Goal: Navigation & Orientation: Find specific page/section

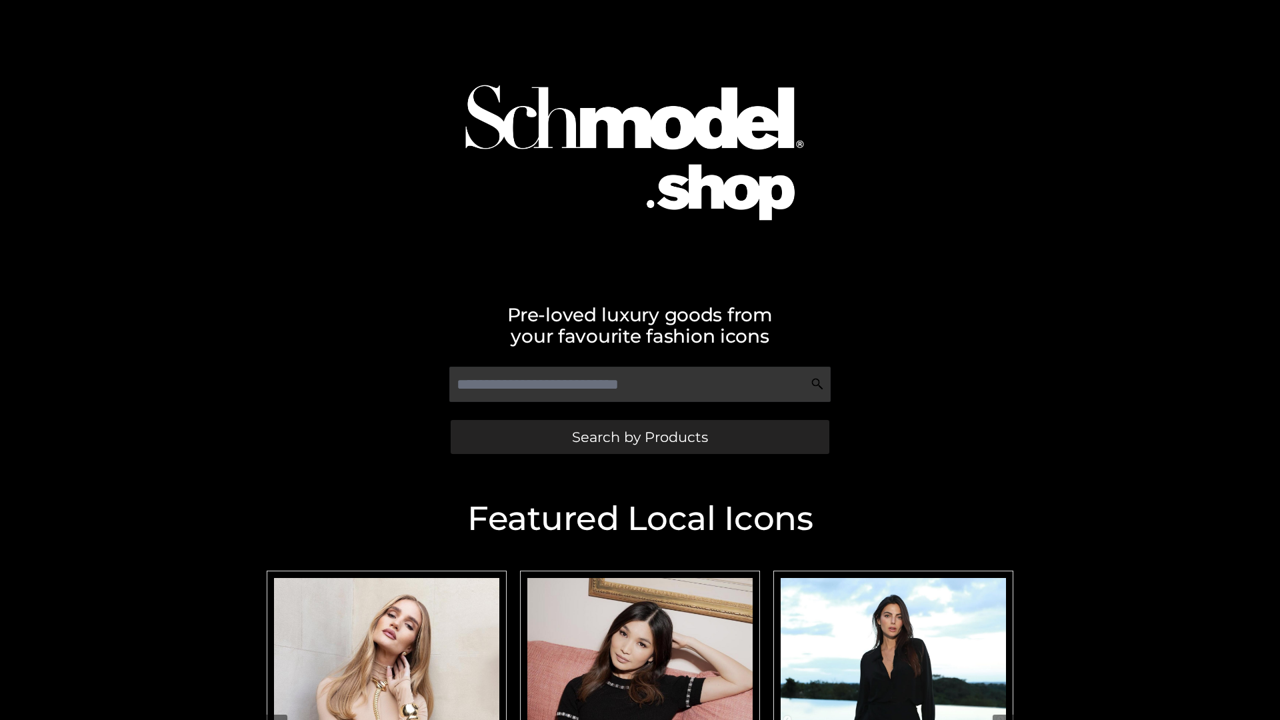
click at [639, 437] on span "Search by Products" at bounding box center [640, 437] width 136 height 14
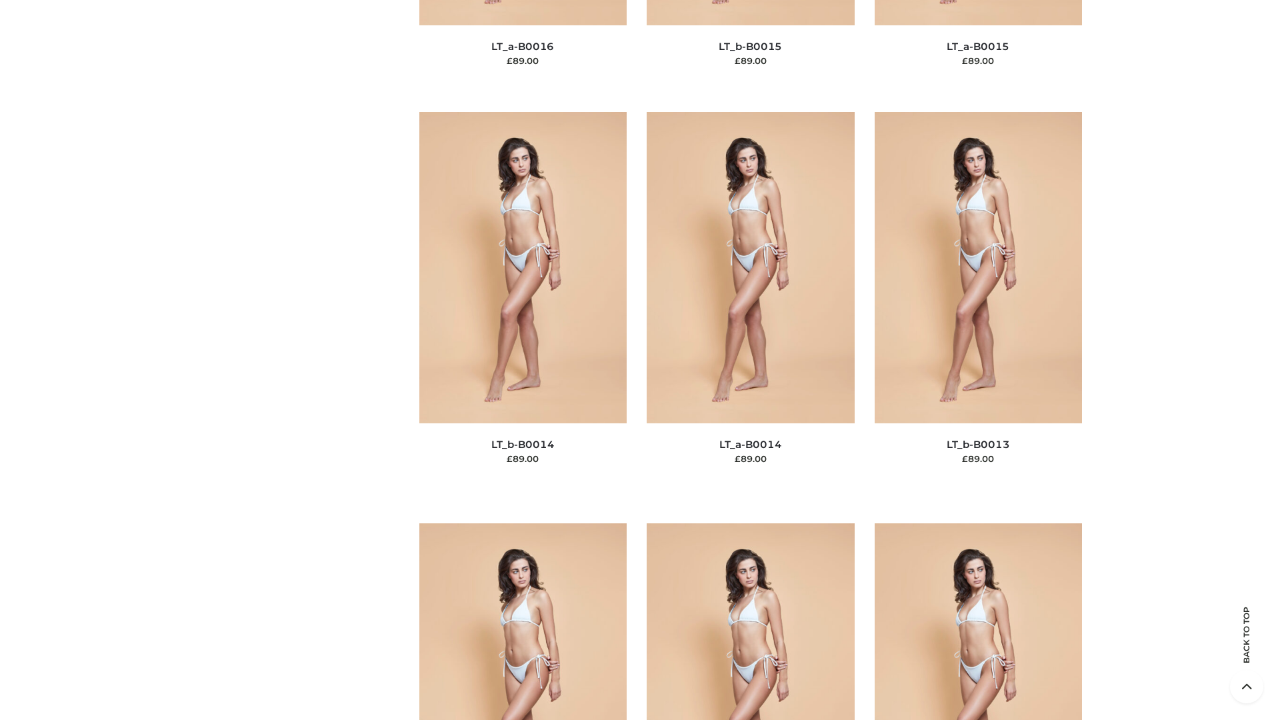
scroll to position [4741, 0]
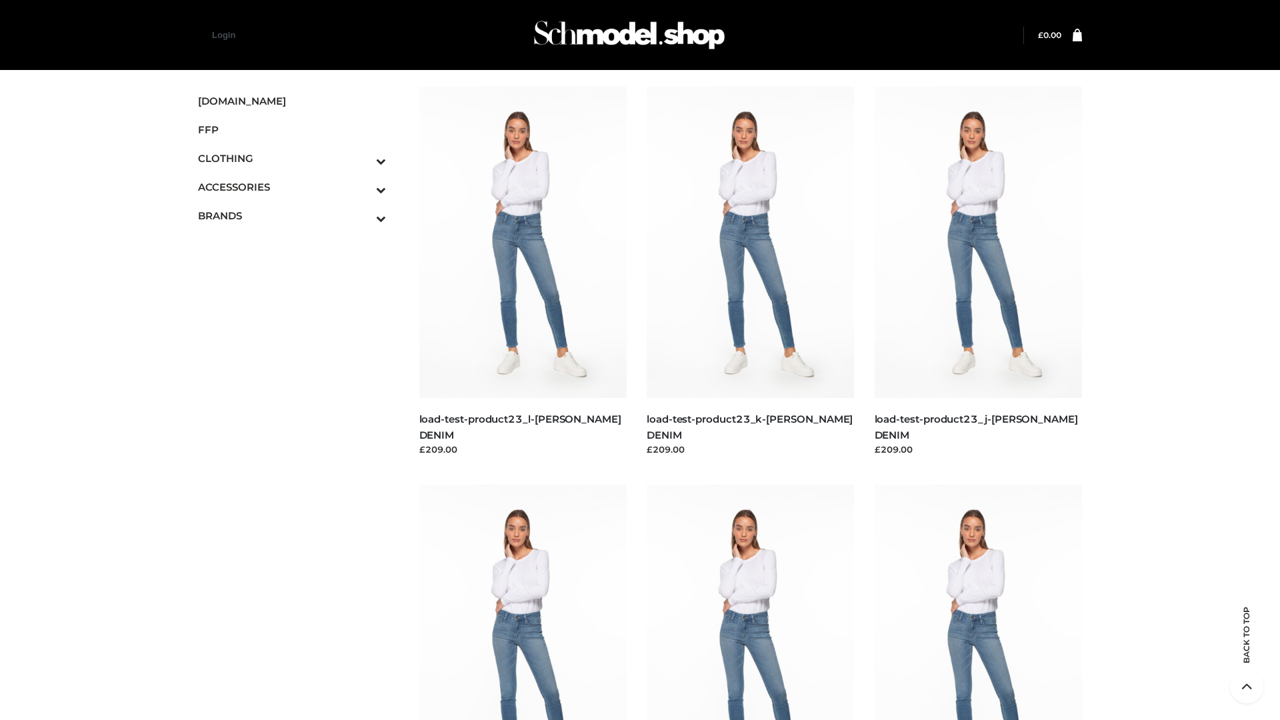
scroll to position [1169, 0]
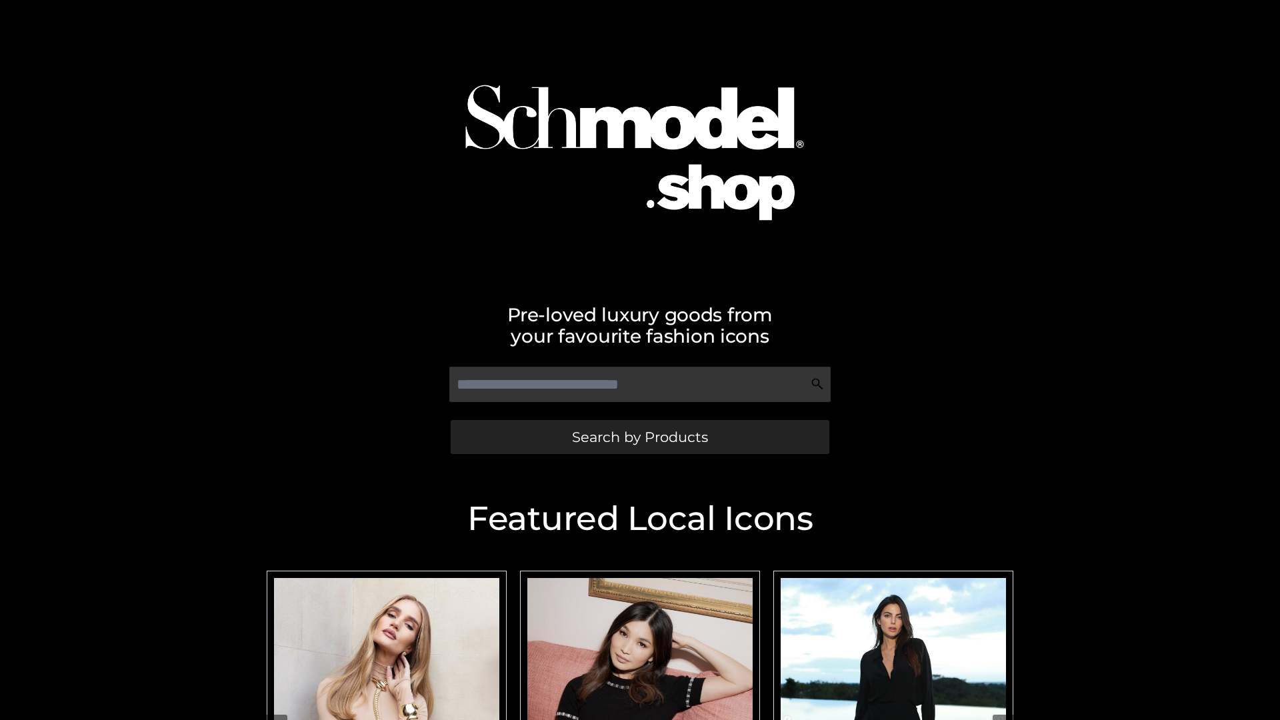
click at [639, 437] on span "Search by Products" at bounding box center [640, 437] width 136 height 14
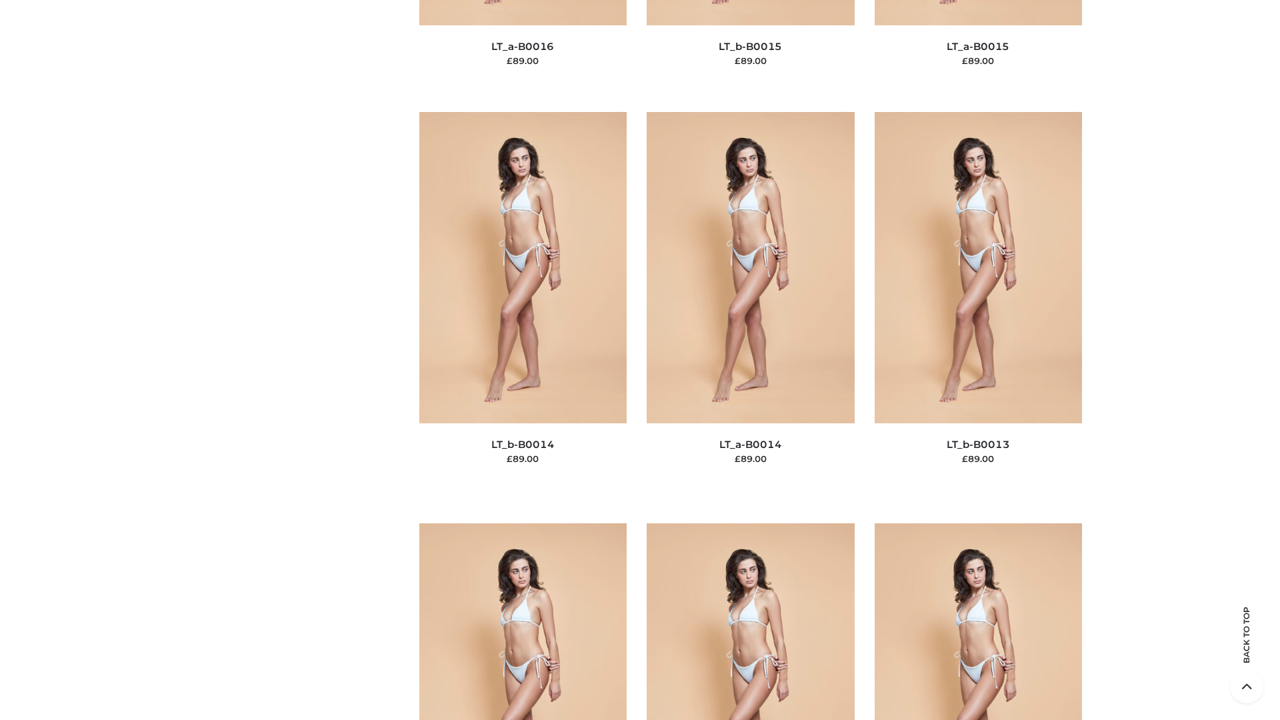
scroll to position [4741, 0]
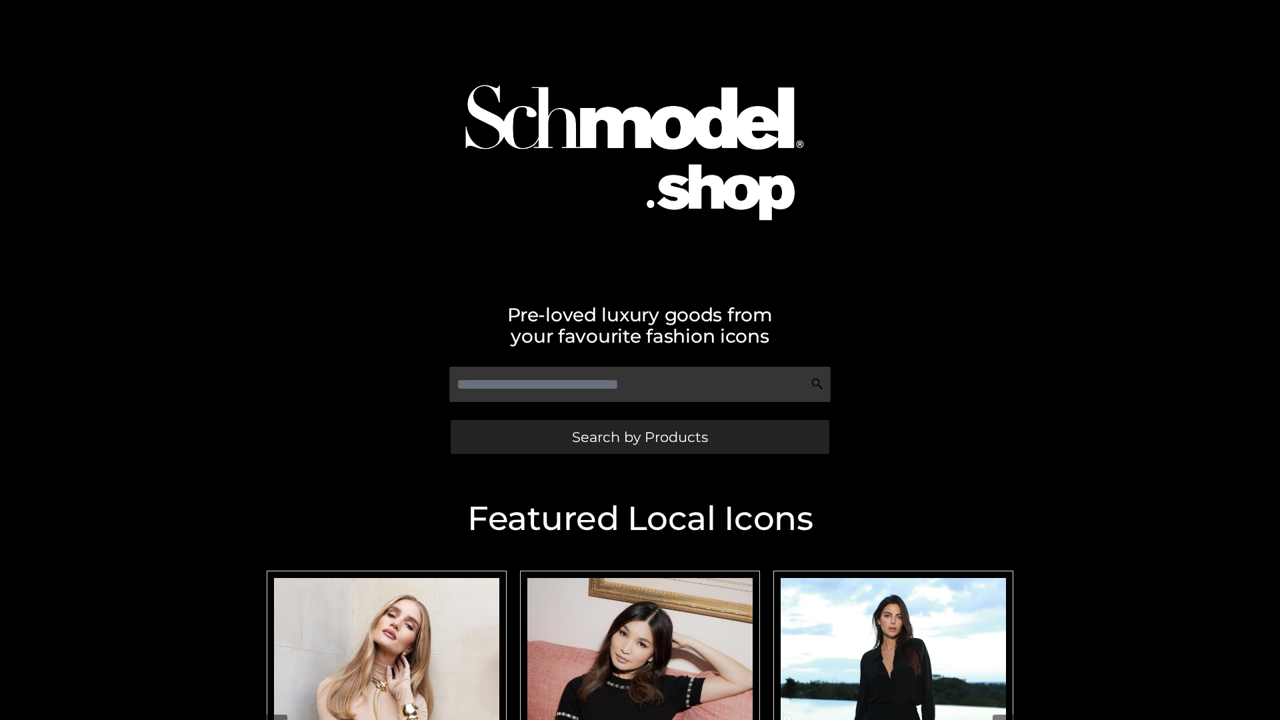
click at [639, 437] on span "Search by Products" at bounding box center [640, 437] width 136 height 14
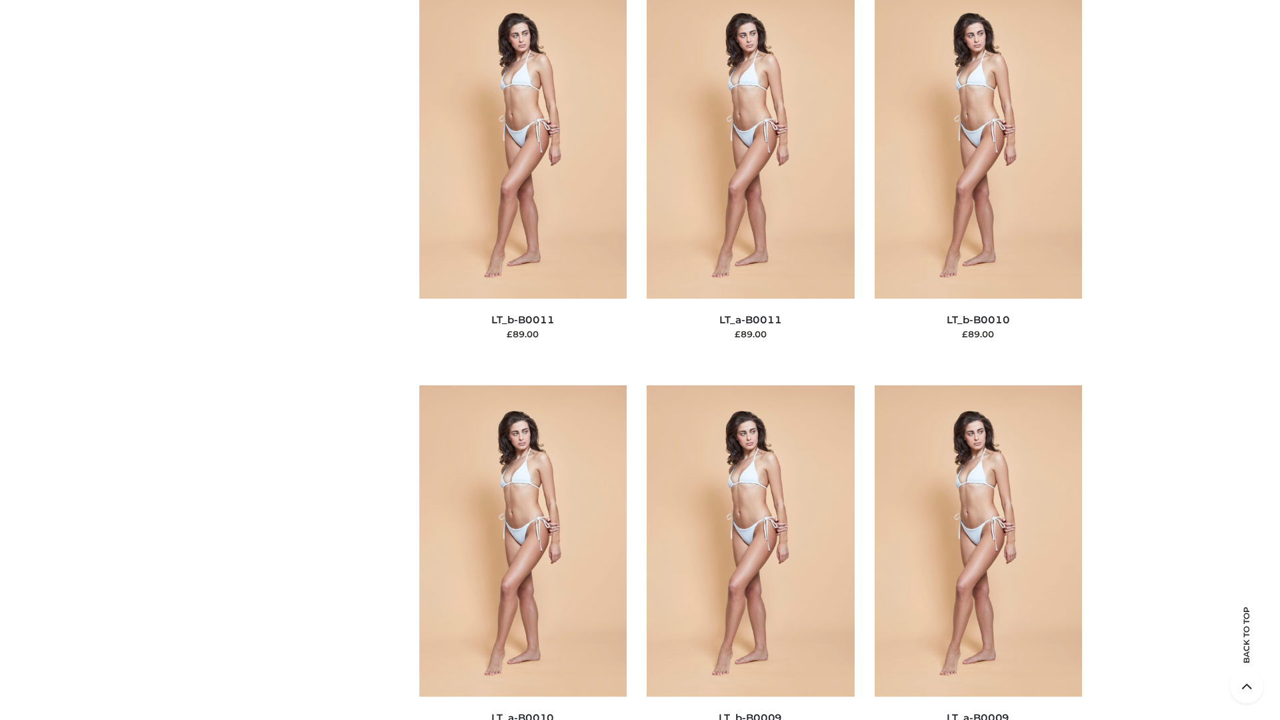
scroll to position [5987, 0]
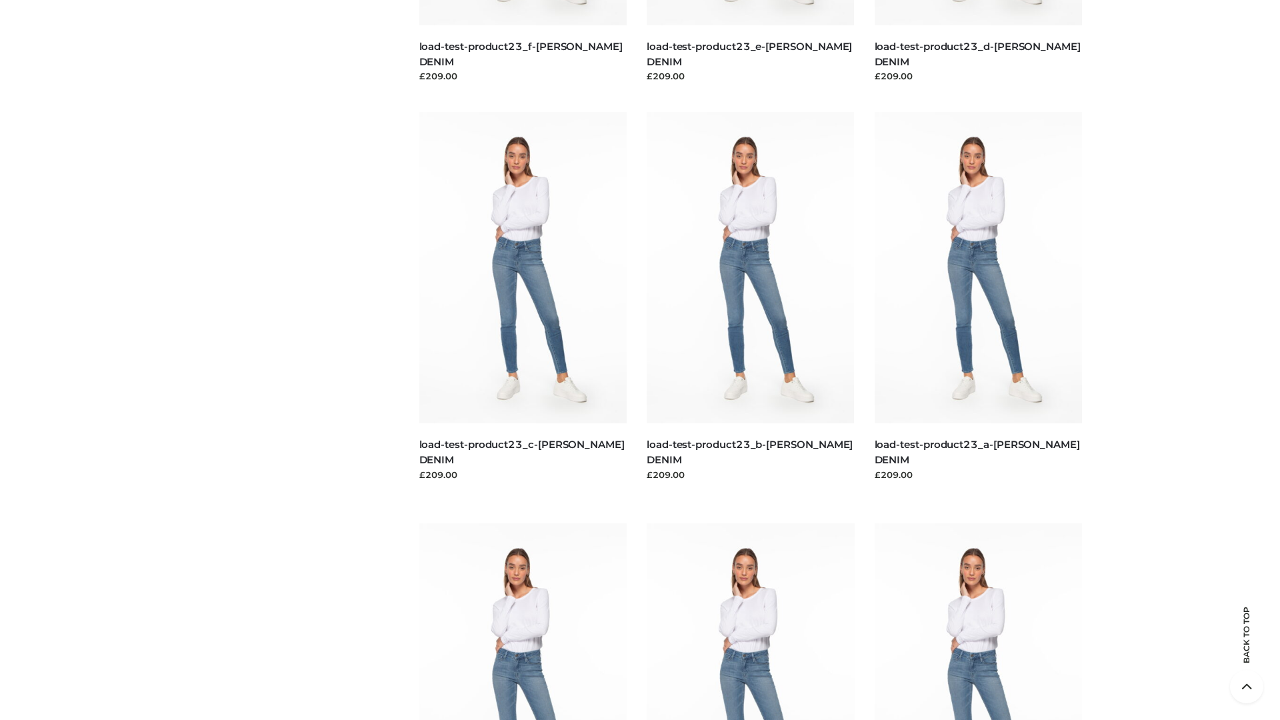
scroll to position [1169, 0]
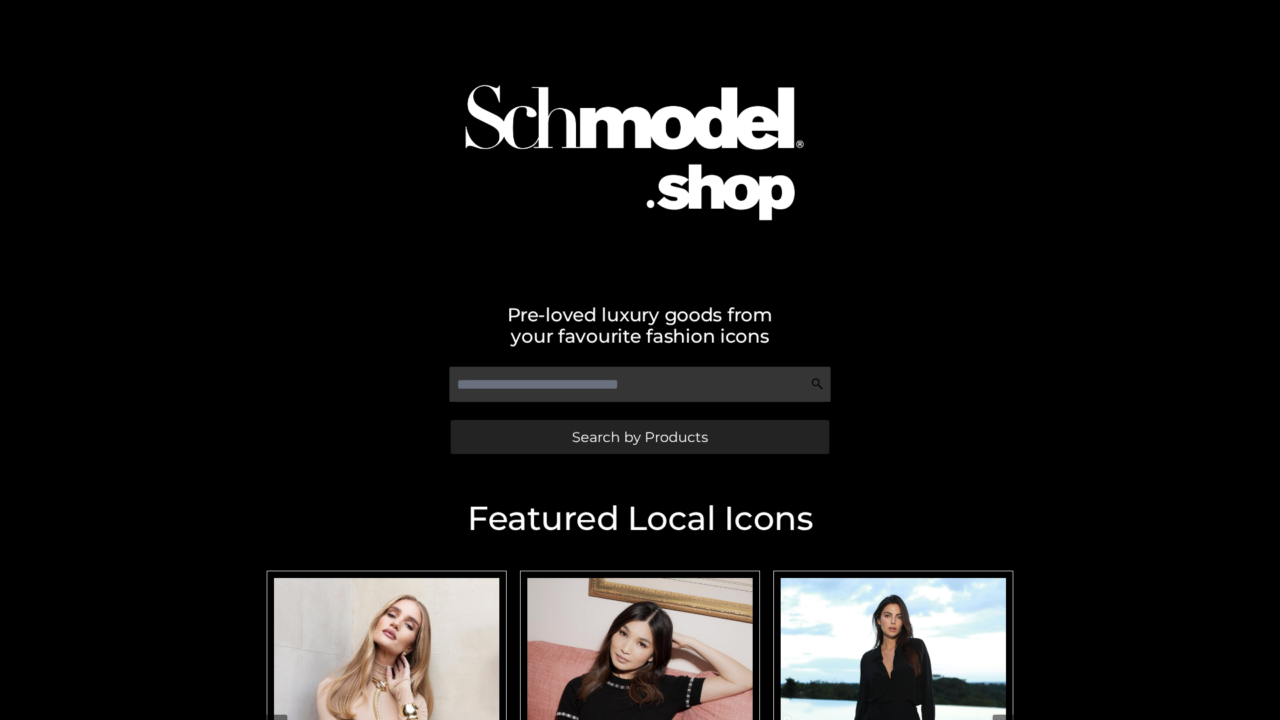
click at [639, 437] on span "Search by Products" at bounding box center [640, 437] width 136 height 14
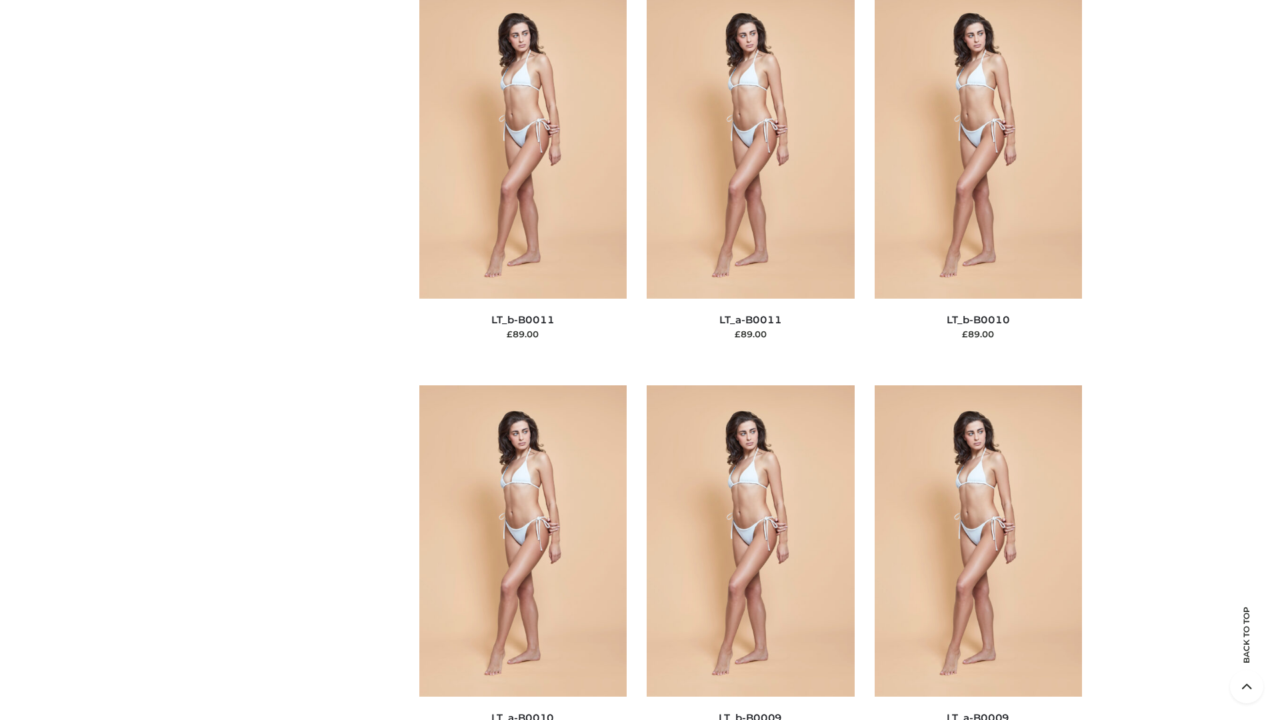
scroll to position [5987, 0]
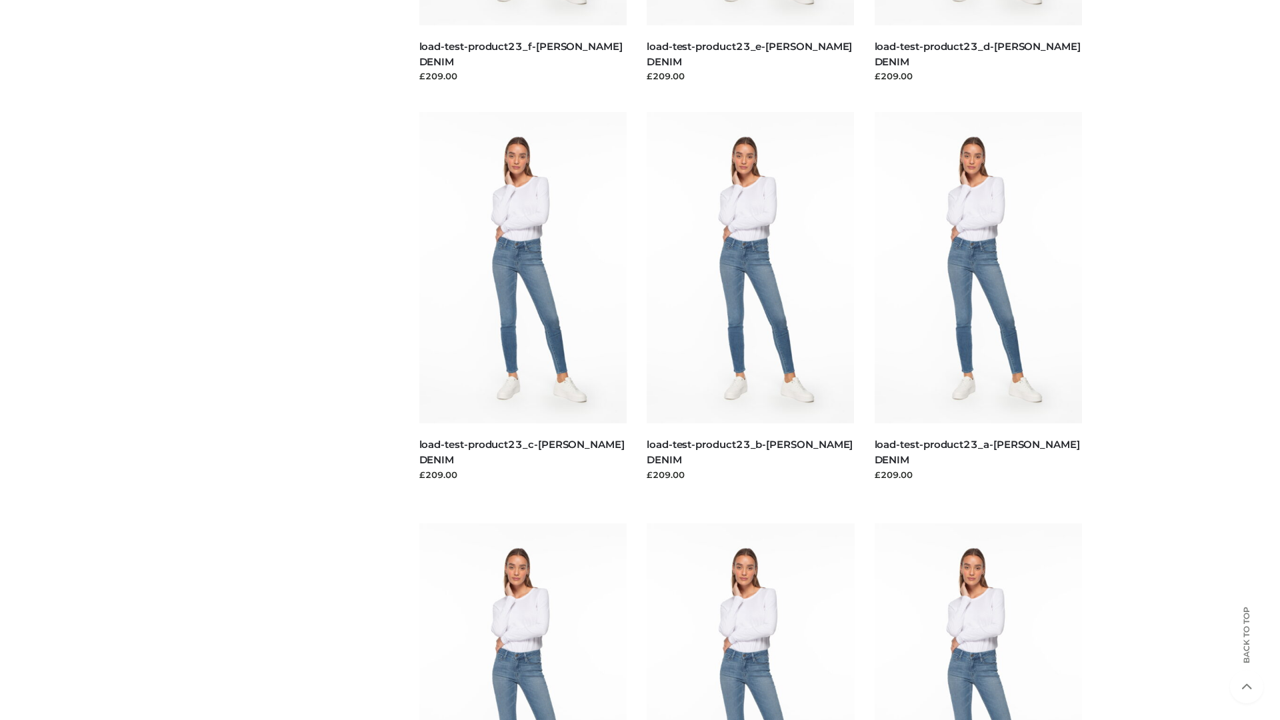
scroll to position [1169, 0]
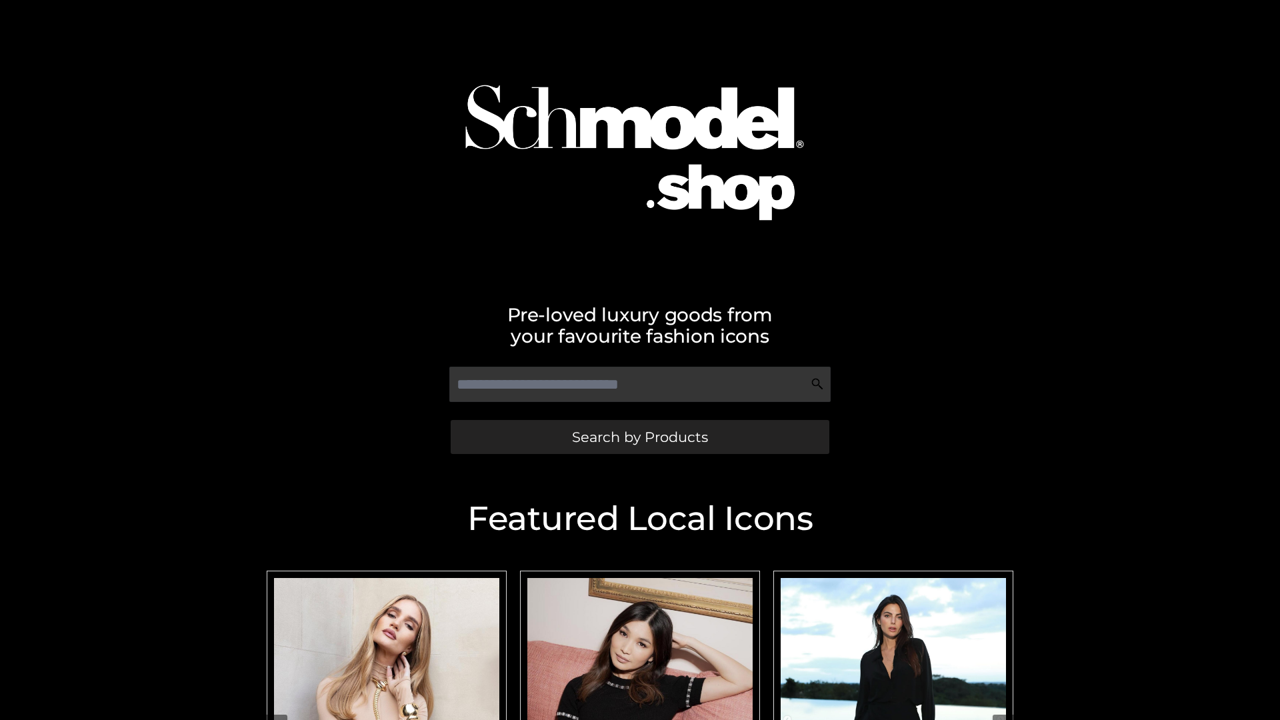
click at [639, 437] on span "Search by Products" at bounding box center [640, 437] width 136 height 14
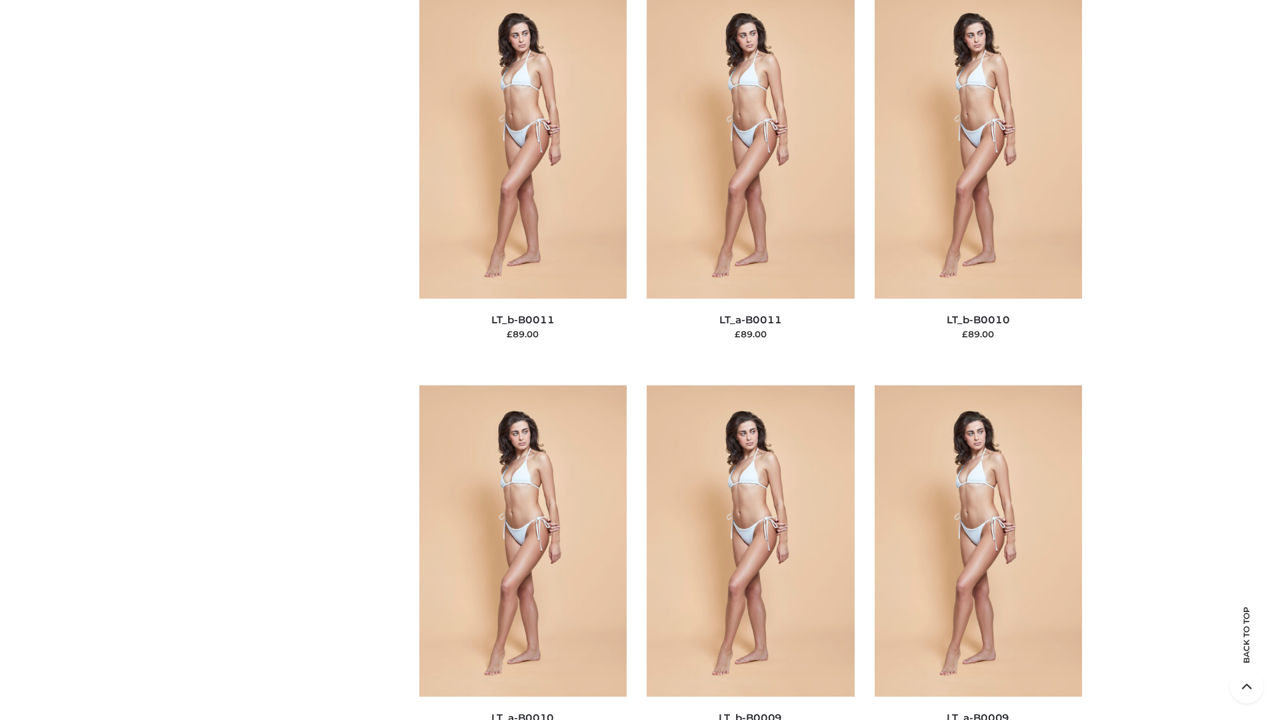
scroll to position [5987, 0]
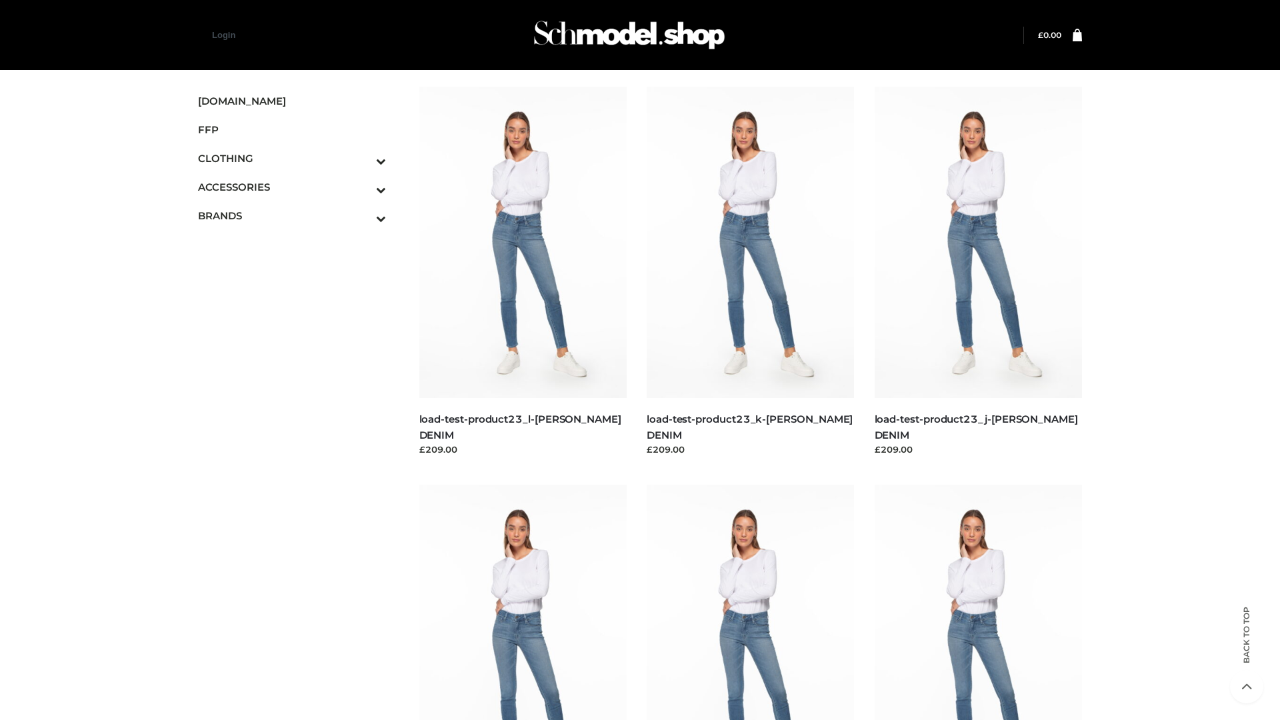
scroll to position [1169, 0]
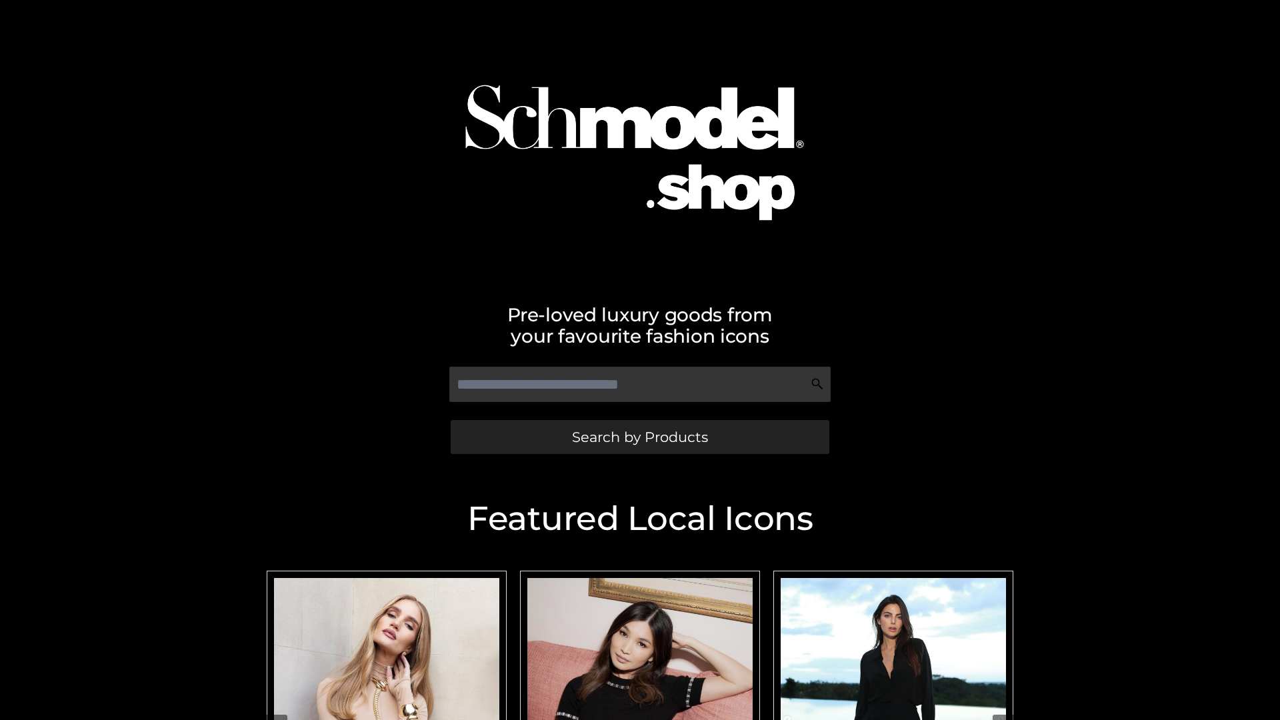
click at [639, 437] on span "Search by Products" at bounding box center [640, 437] width 136 height 14
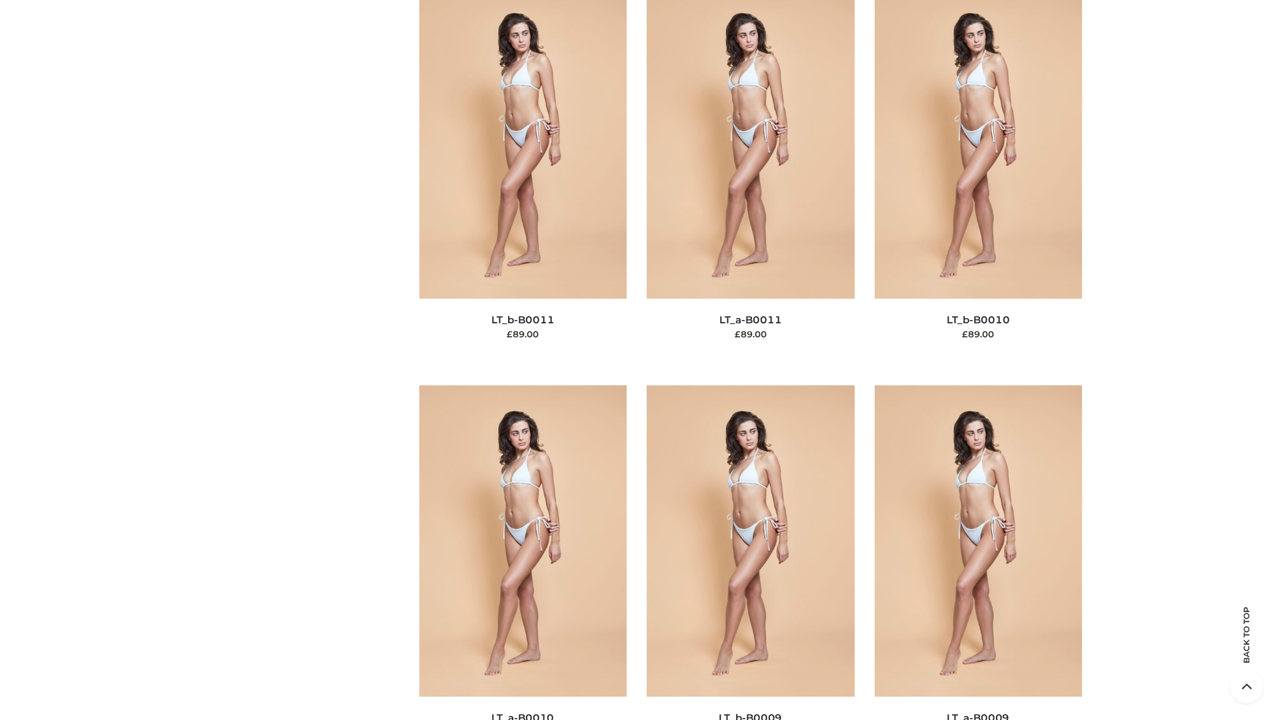
scroll to position [5987, 0]
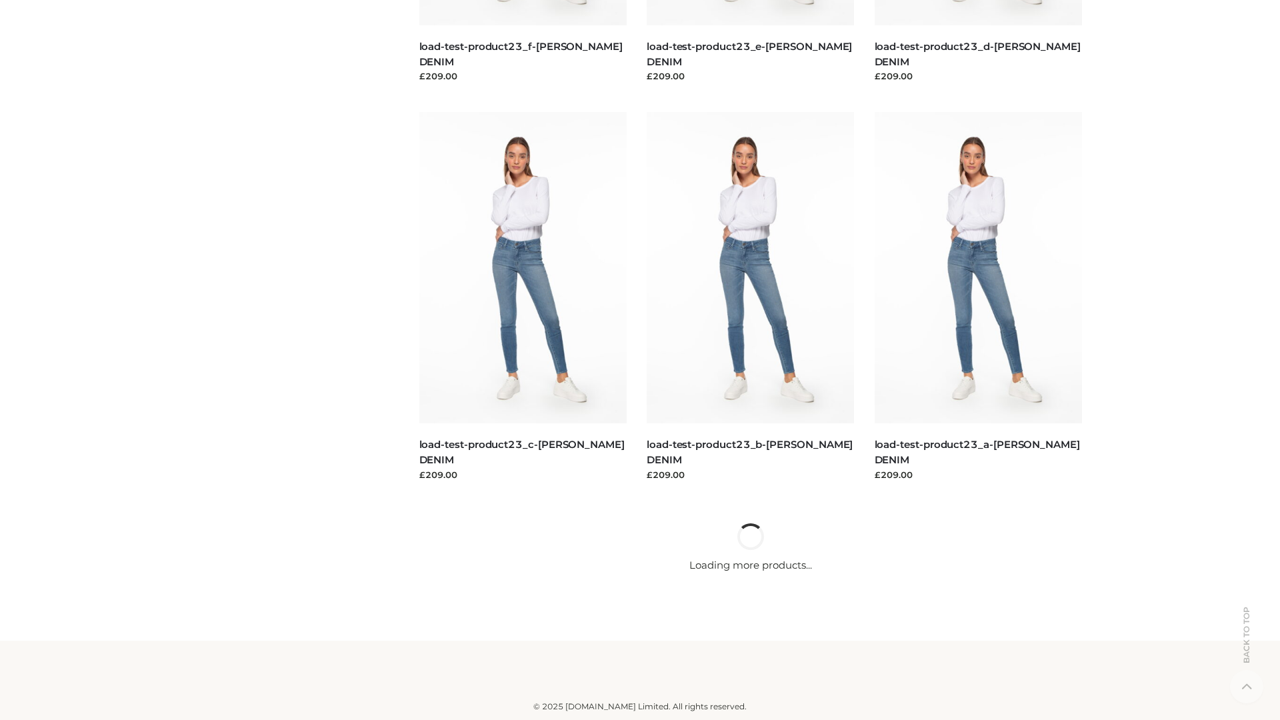
scroll to position [1169, 0]
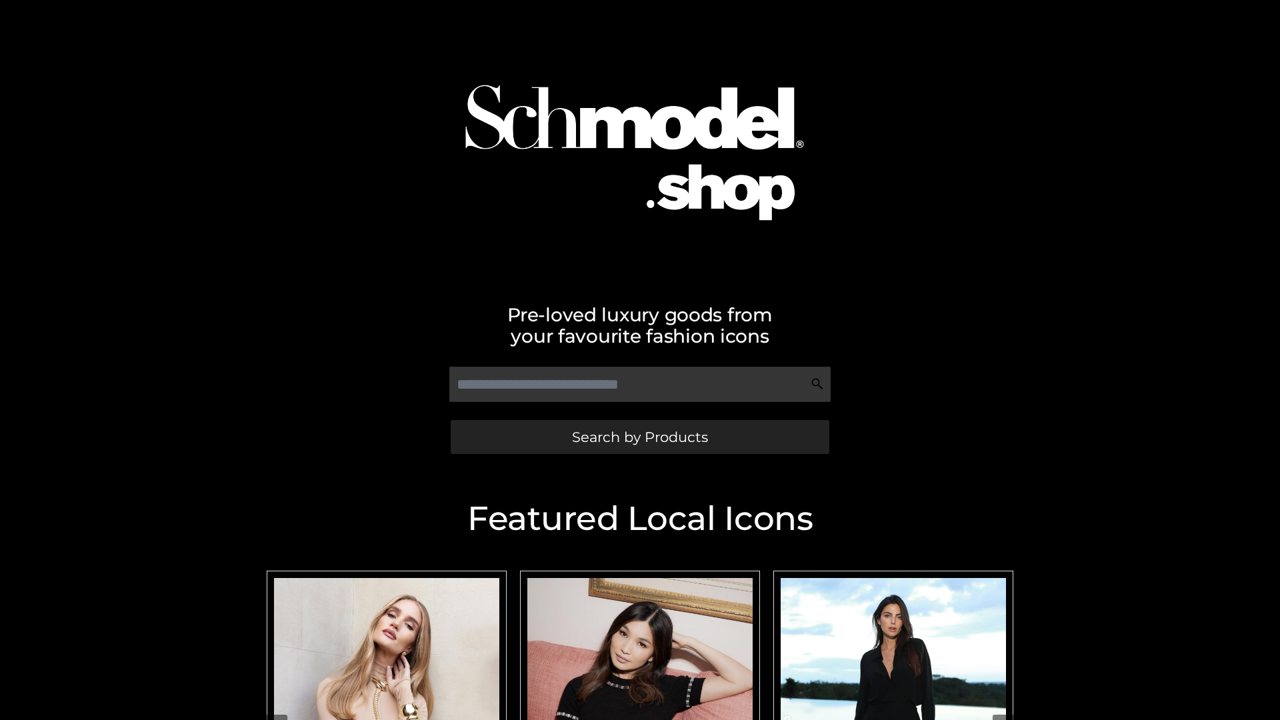
click at [639, 437] on span "Search by Products" at bounding box center [640, 437] width 136 height 14
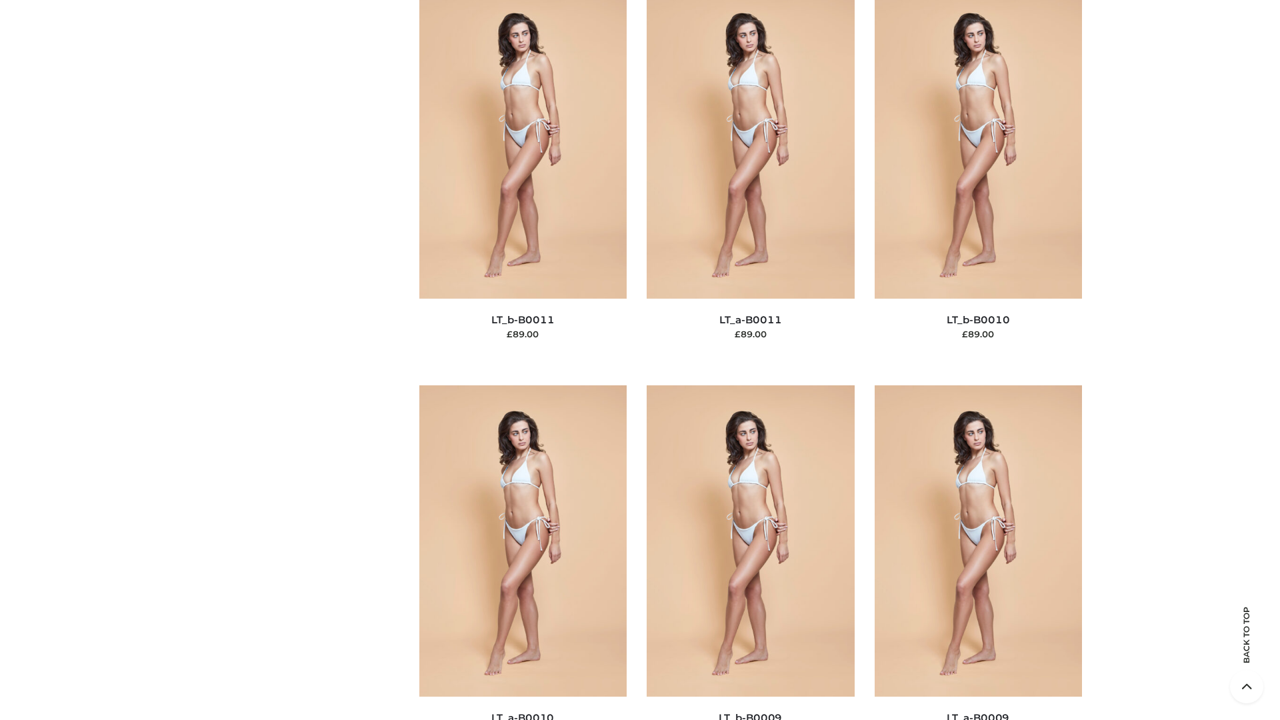
scroll to position [5987, 0]
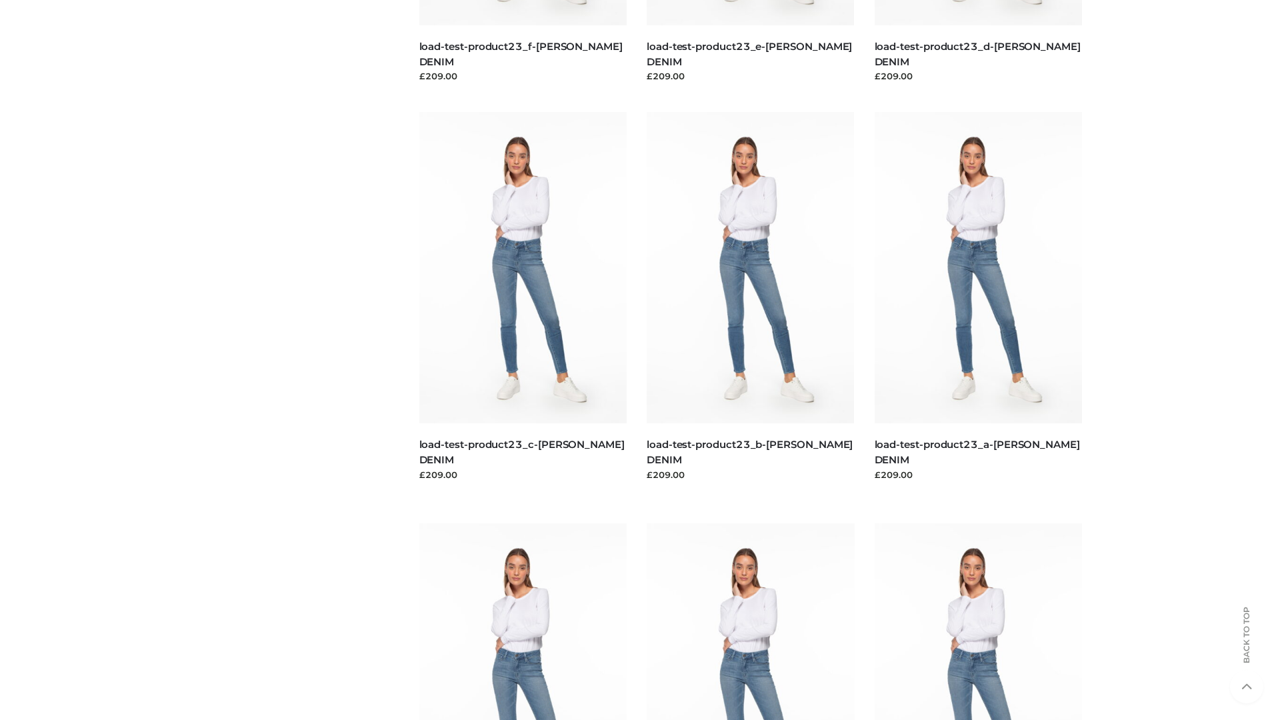
scroll to position [1169, 0]
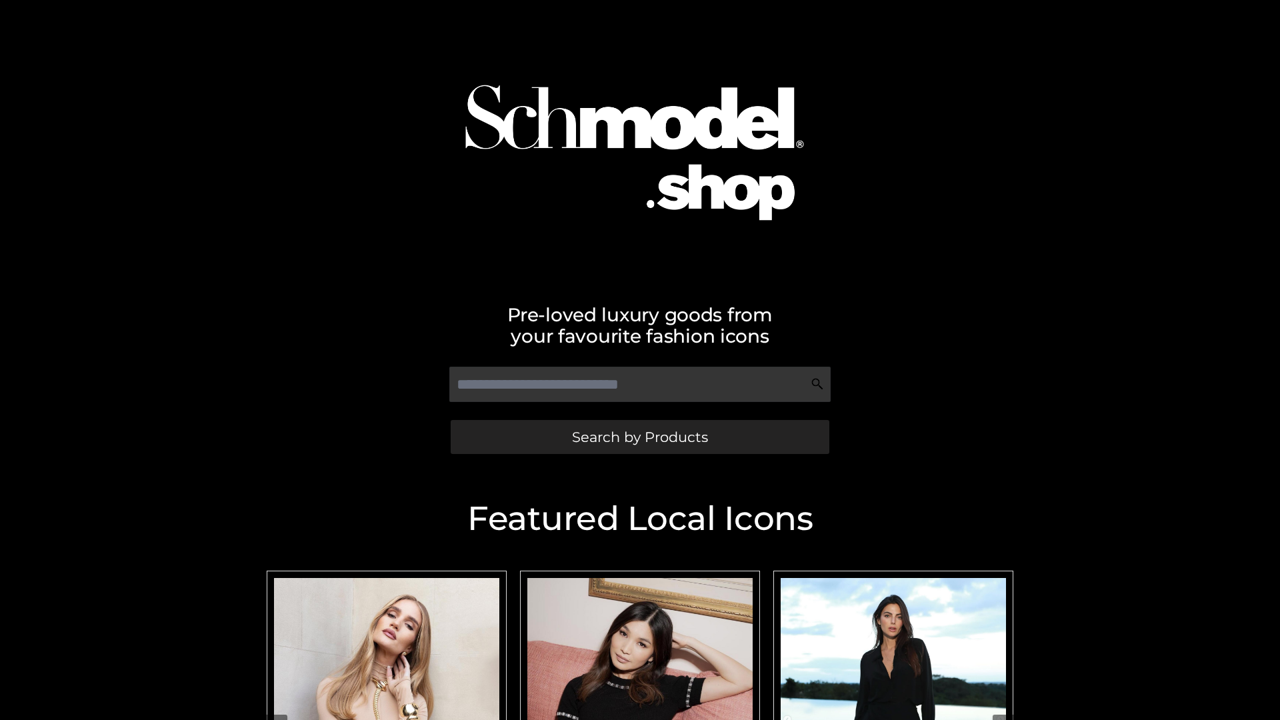
click at [639, 437] on span "Search by Products" at bounding box center [640, 437] width 136 height 14
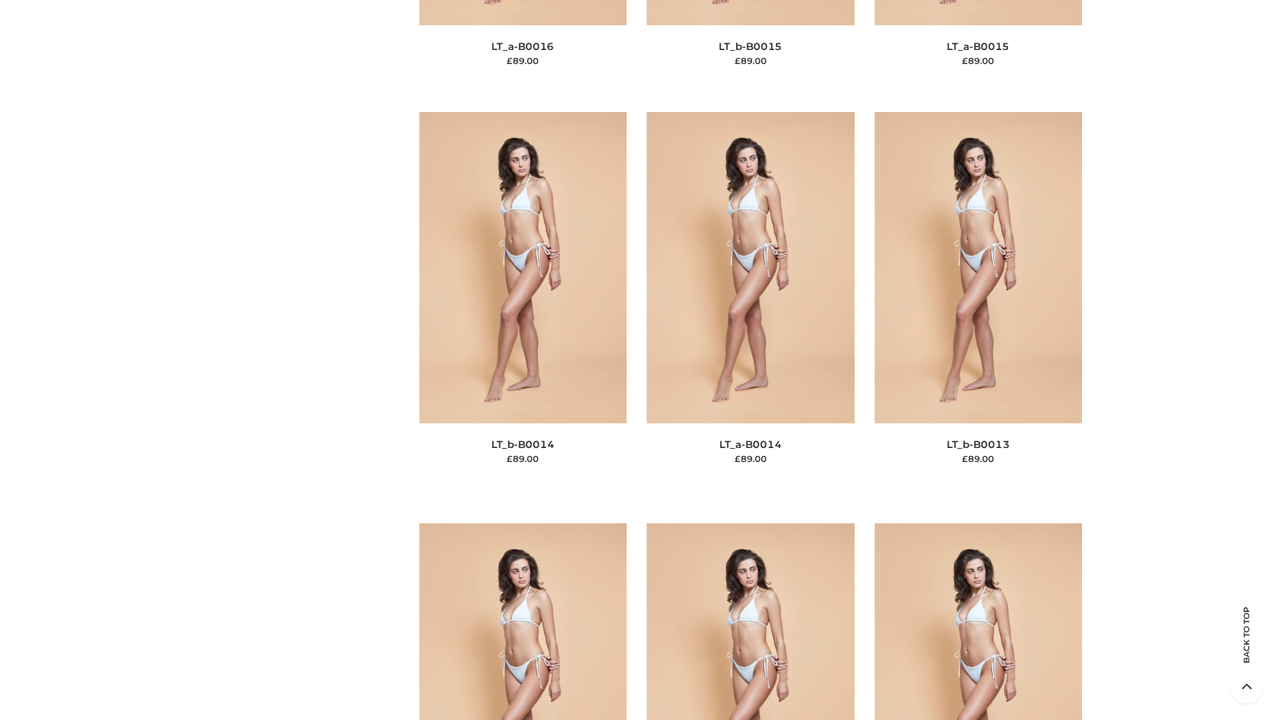
scroll to position [5987, 0]
